Goal: Navigation & Orientation: Find specific page/section

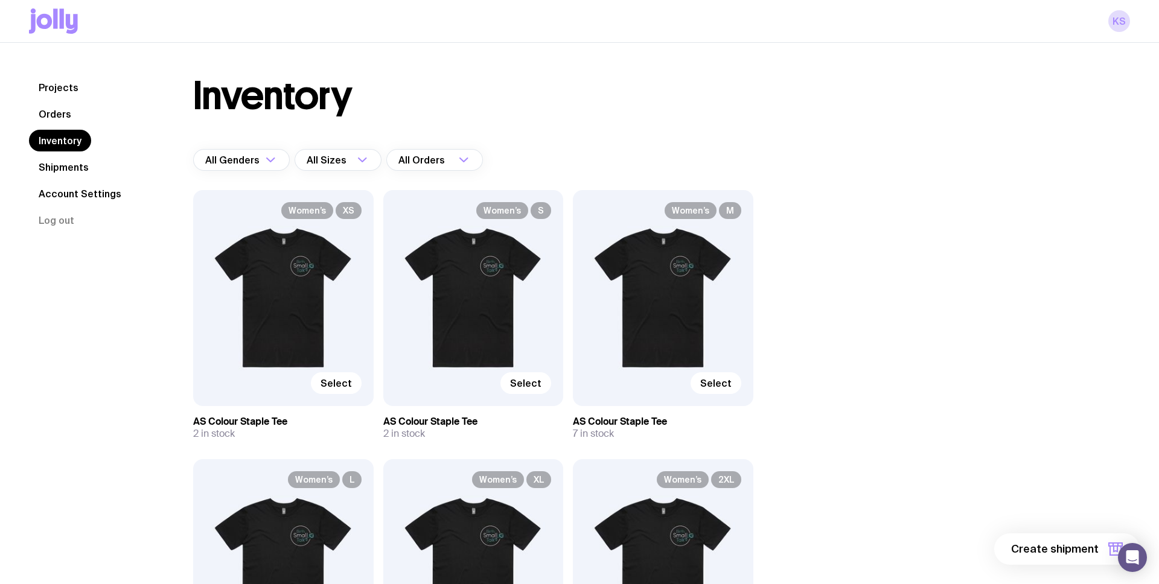
scroll to position [485, 0]
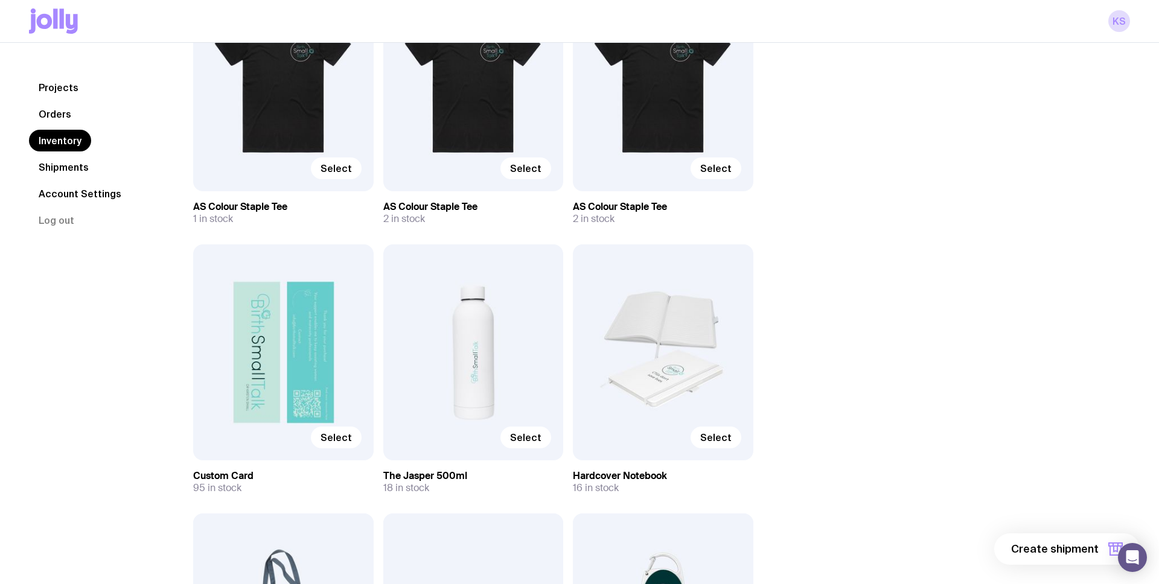
click at [69, 165] on link "Shipments" at bounding box center [63, 167] width 69 height 22
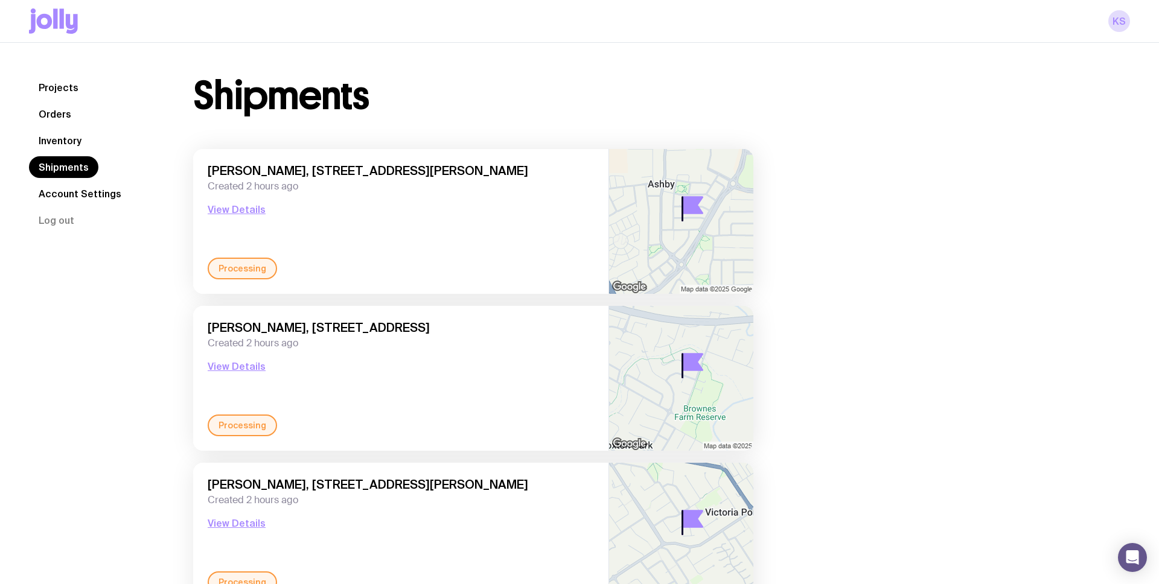
click at [66, 139] on link "Inventory" at bounding box center [60, 141] width 62 height 22
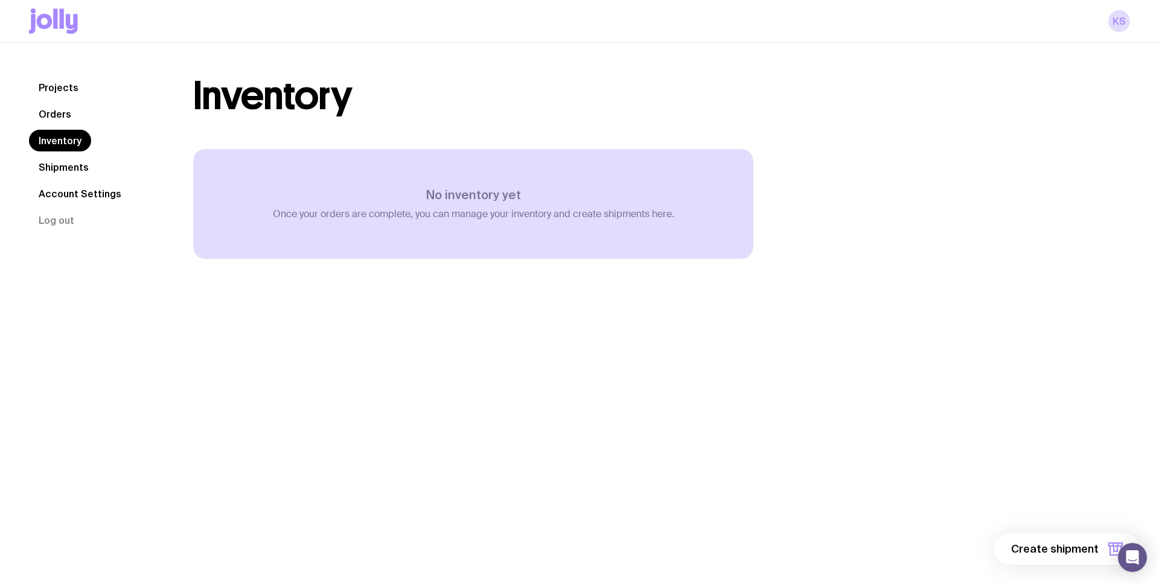
click at [63, 116] on link "Orders" at bounding box center [55, 114] width 52 height 22
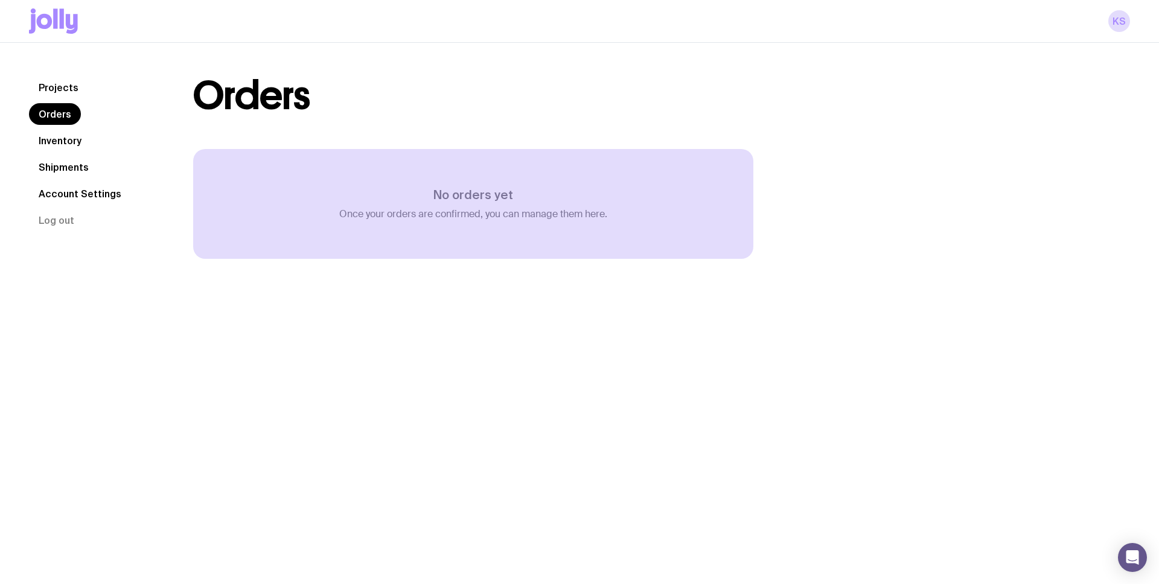
click at [60, 89] on link "Projects" at bounding box center [58, 88] width 59 height 22
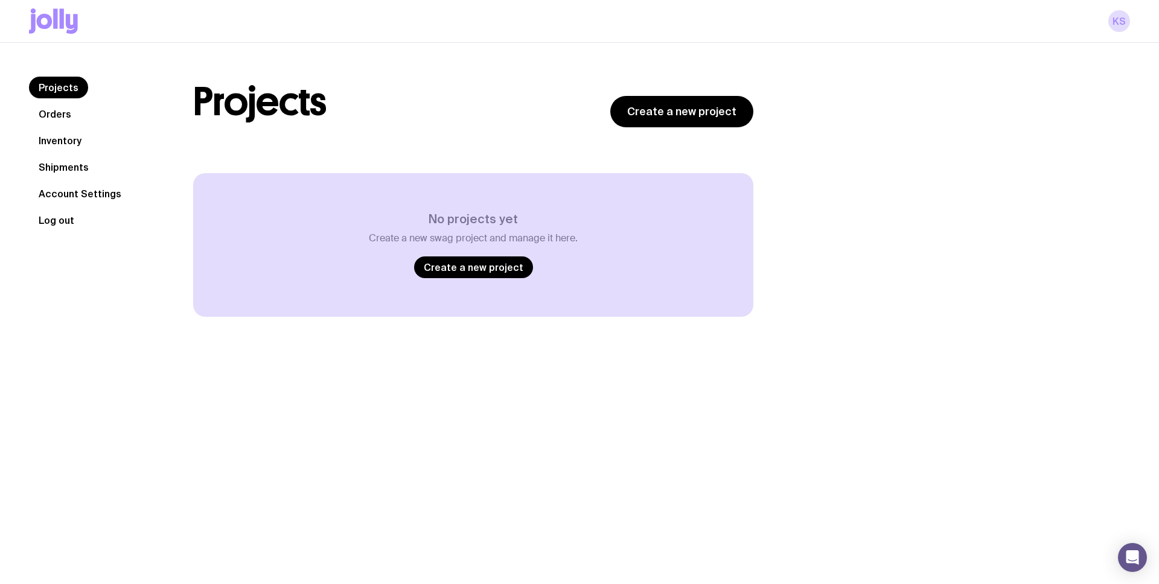
click at [63, 222] on button "Log out" at bounding box center [56, 221] width 55 height 22
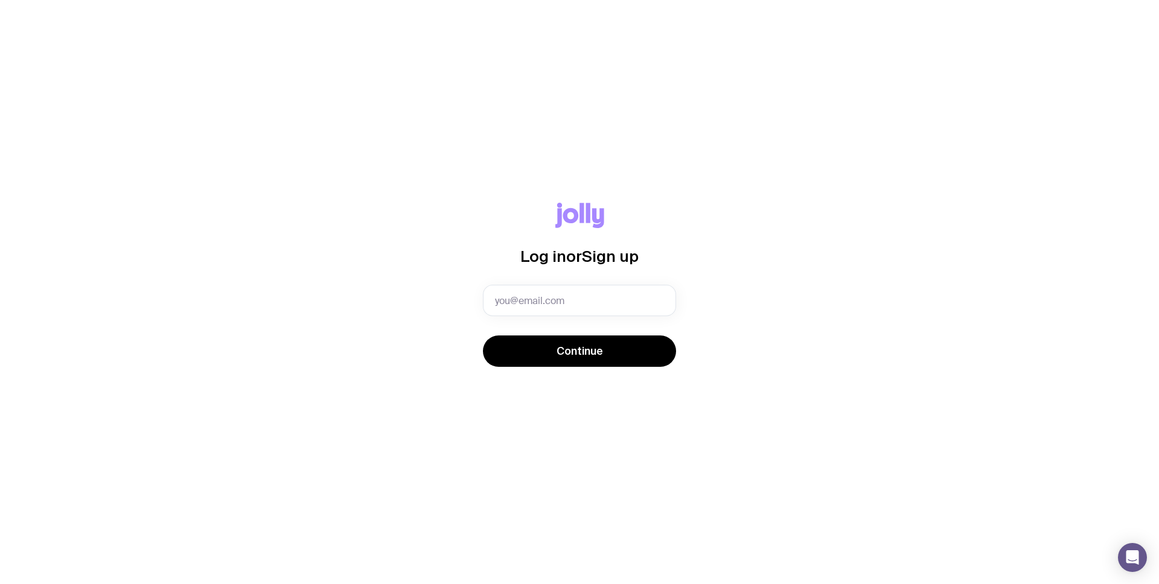
type input "info@birthsmalltalk.com"
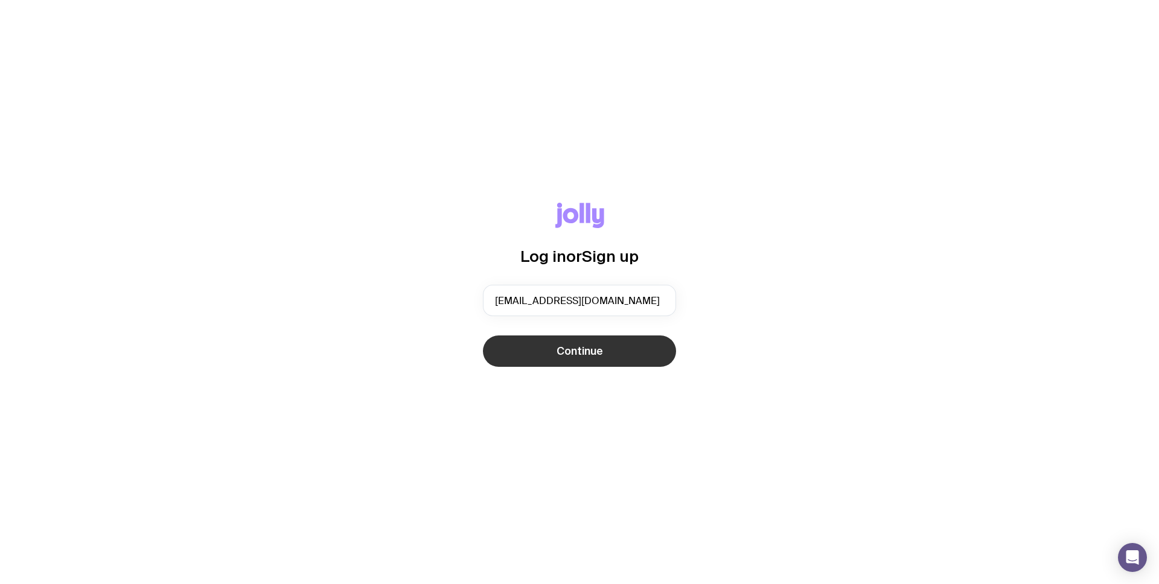
click at [553, 356] on button "Continue" at bounding box center [579, 351] width 193 height 31
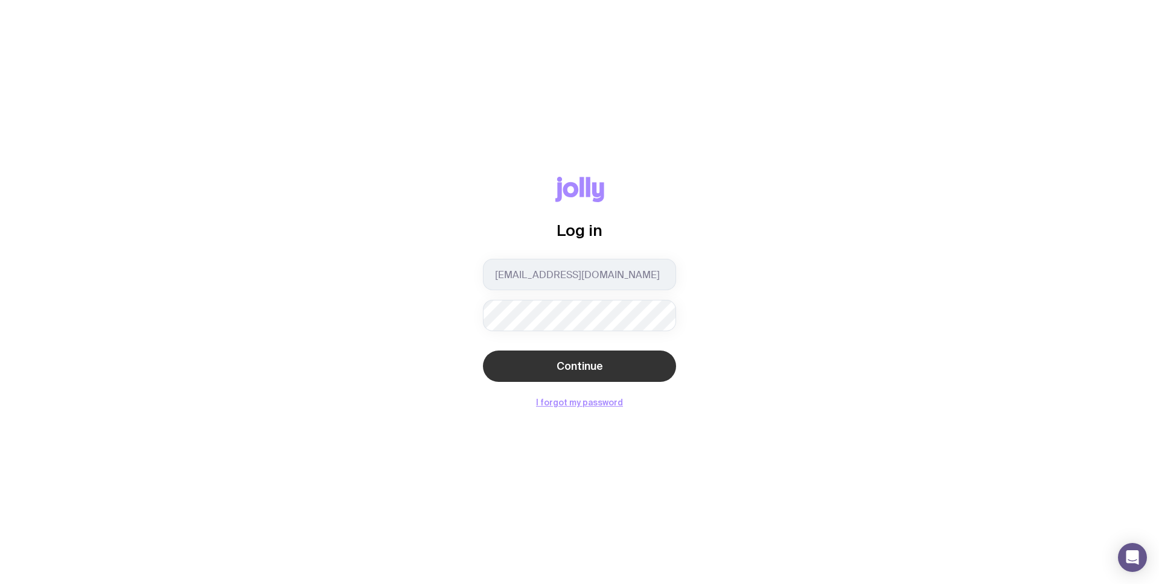
click at [588, 367] on span "Continue" at bounding box center [580, 366] width 46 height 14
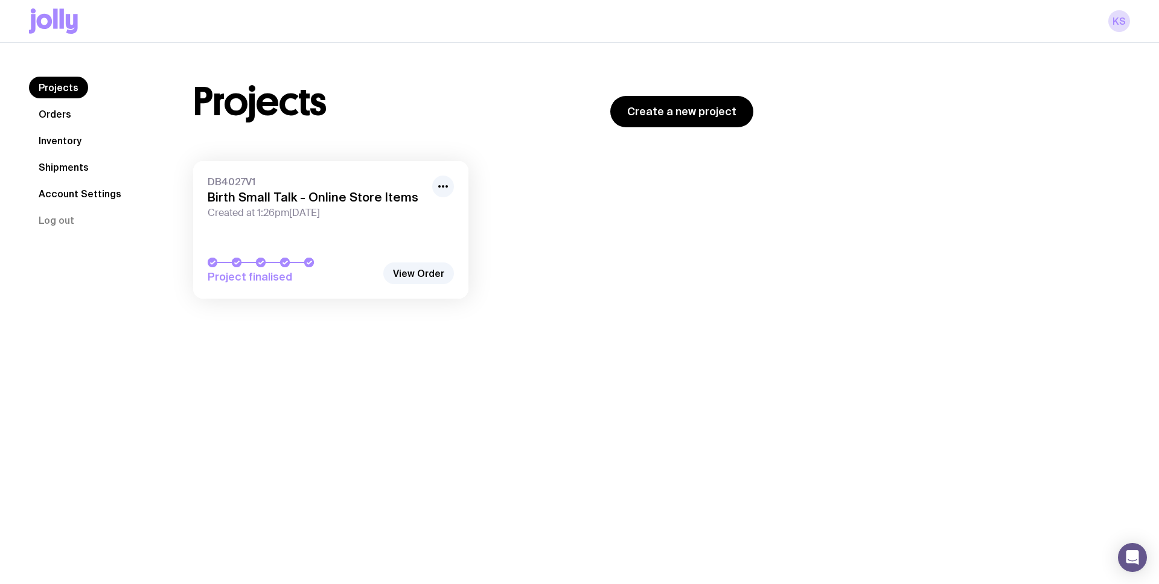
click at [55, 114] on link "Orders" at bounding box center [55, 114] width 52 height 22
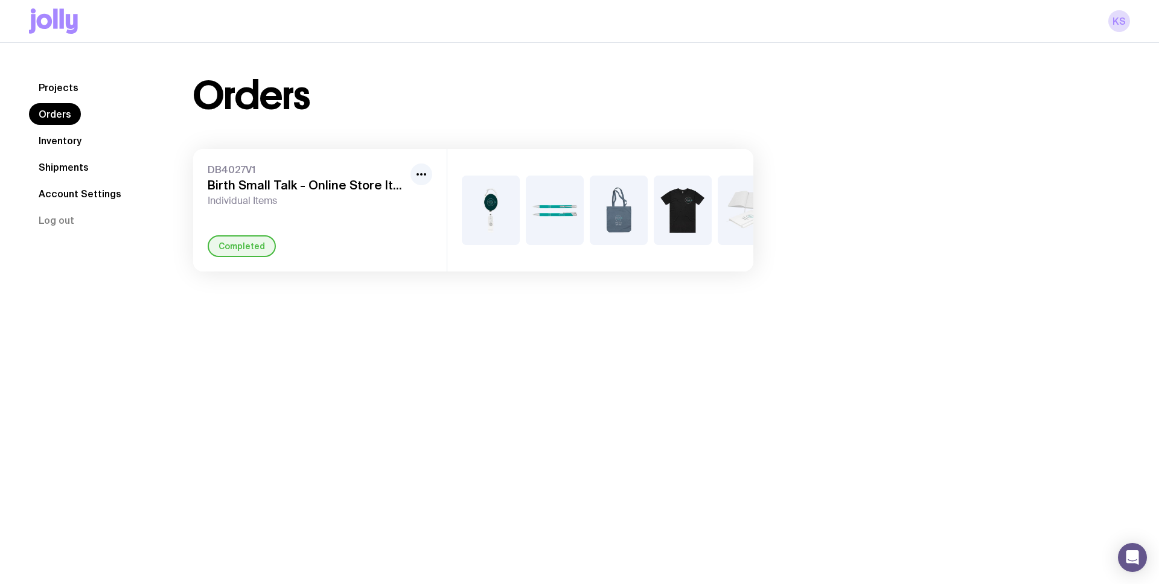
click at [64, 141] on link "Inventory" at bounding box center [60, 141] width 62 height 22
